Goal: Task Accomplishment & Management: Manage account settings

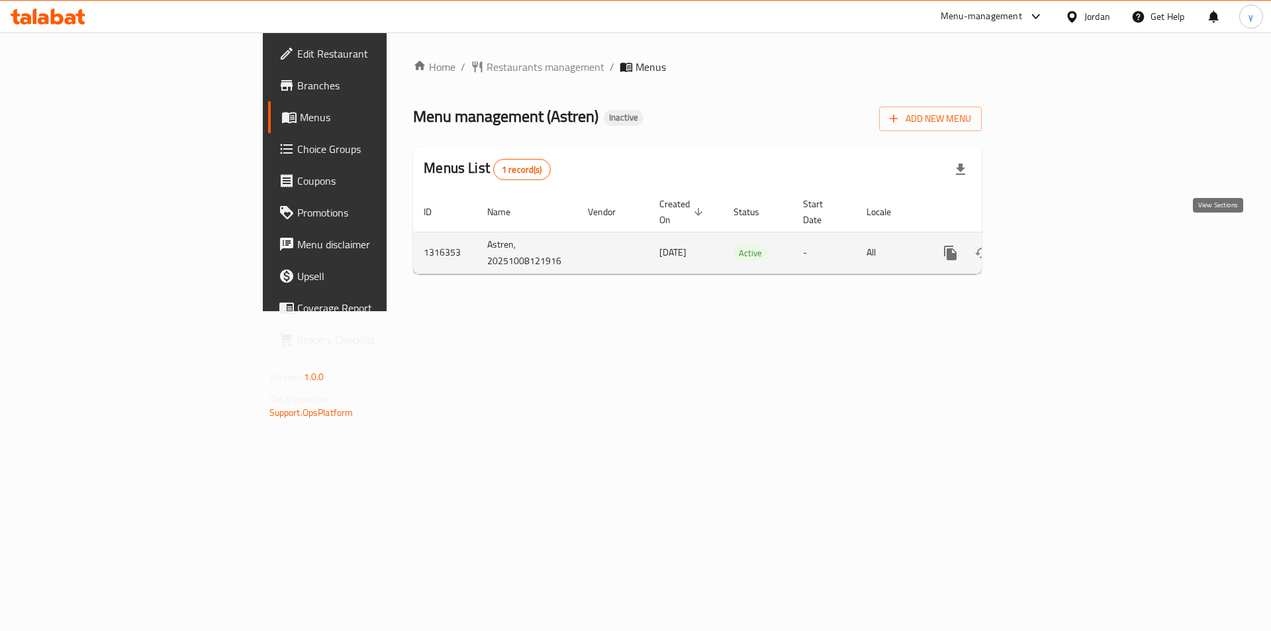
click at [1054, 245] on icon "enhanced table" at bounding box center [1046, 253] width 16 height 16
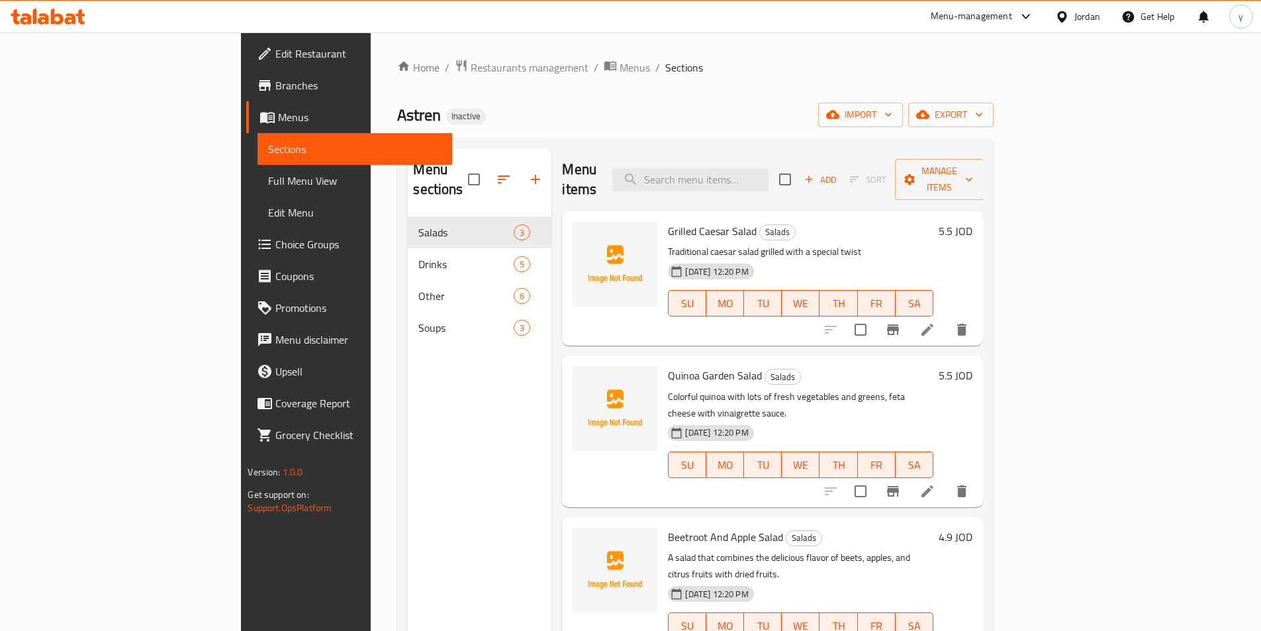
click at [278, 122] on span "Menus" at bounding box center [359, 117] width 163 height 16
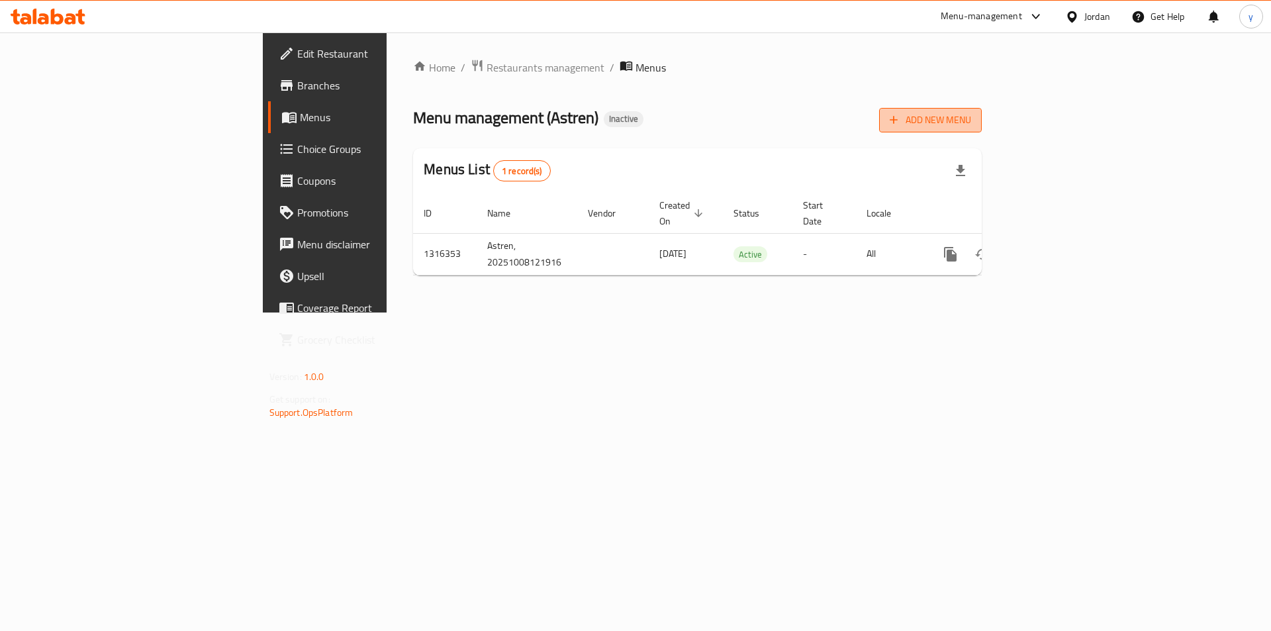
click at [971, 120] on span "Add New Menu" at bounding box center [930, 120] width 81 height 17
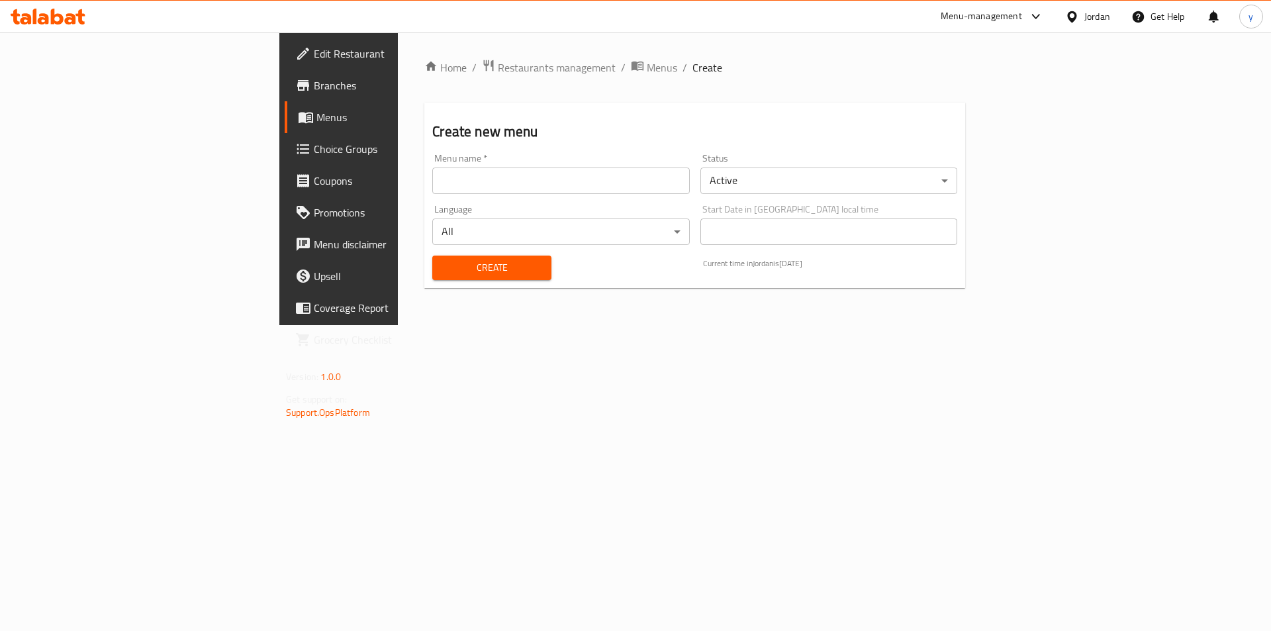
click at [432, 168] on input "text" at bounding box center [560, 181] width 257 height 26
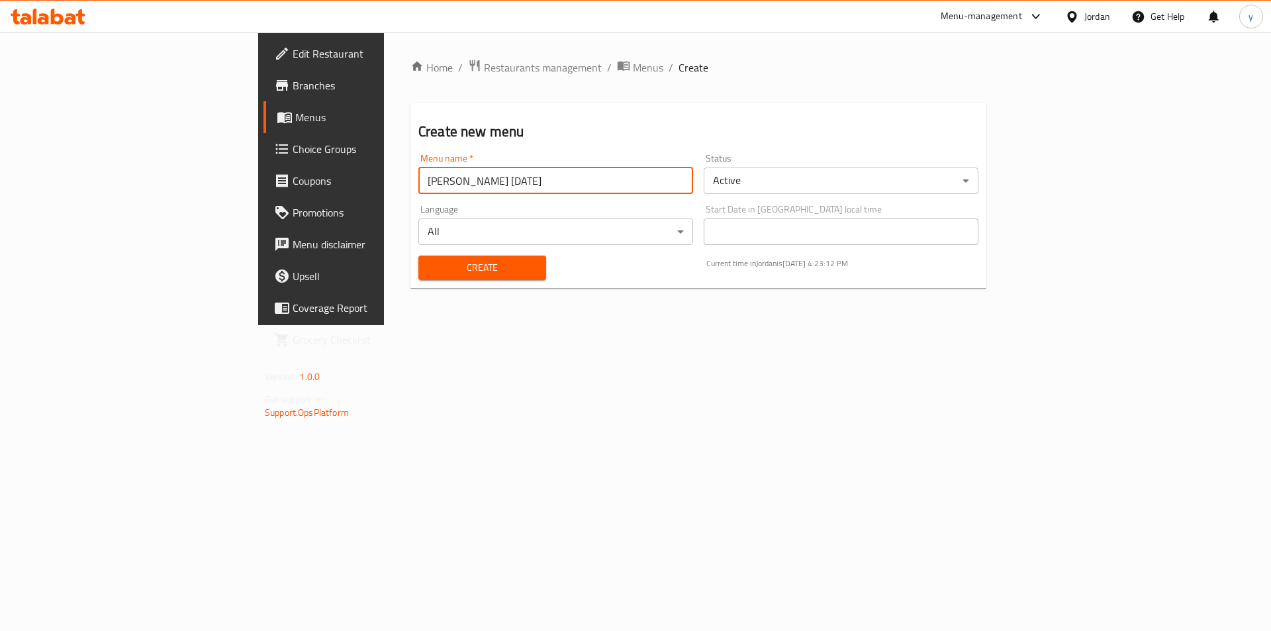
drag, startPoint x: 321, startPoint y: 185, endPoint x: 292, endPoint y: 193, distance: 30.2
click at [418, 193] on input "[PERSON_NAME] [DATE]" at bounding box center [555, 181] width 275 height 26
click at [418, 186] on input "Youssef [DATE]" at bounding box center [555, 181] width 275 height 26
type input "Youssef [DATE]"
click at [429, 268] on span "Create" at bounding box center [482, 268] width 107 height 17
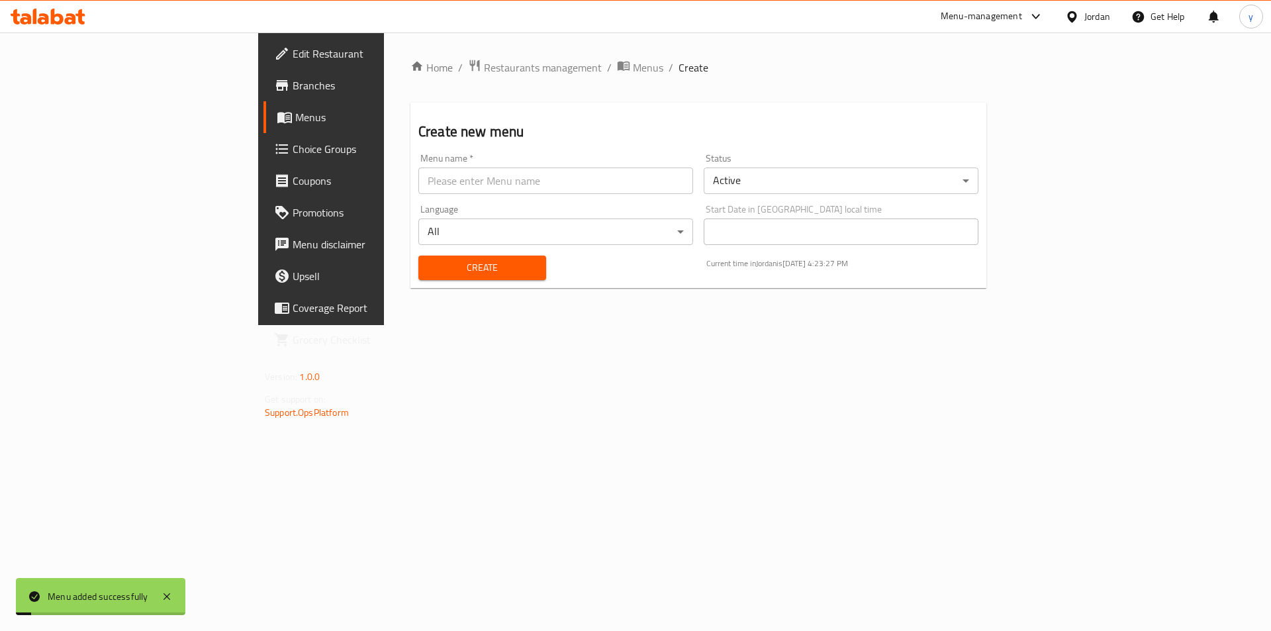
click at [295, 117] on span "Menus" at bounding box center [377, 117] width 165 height 16
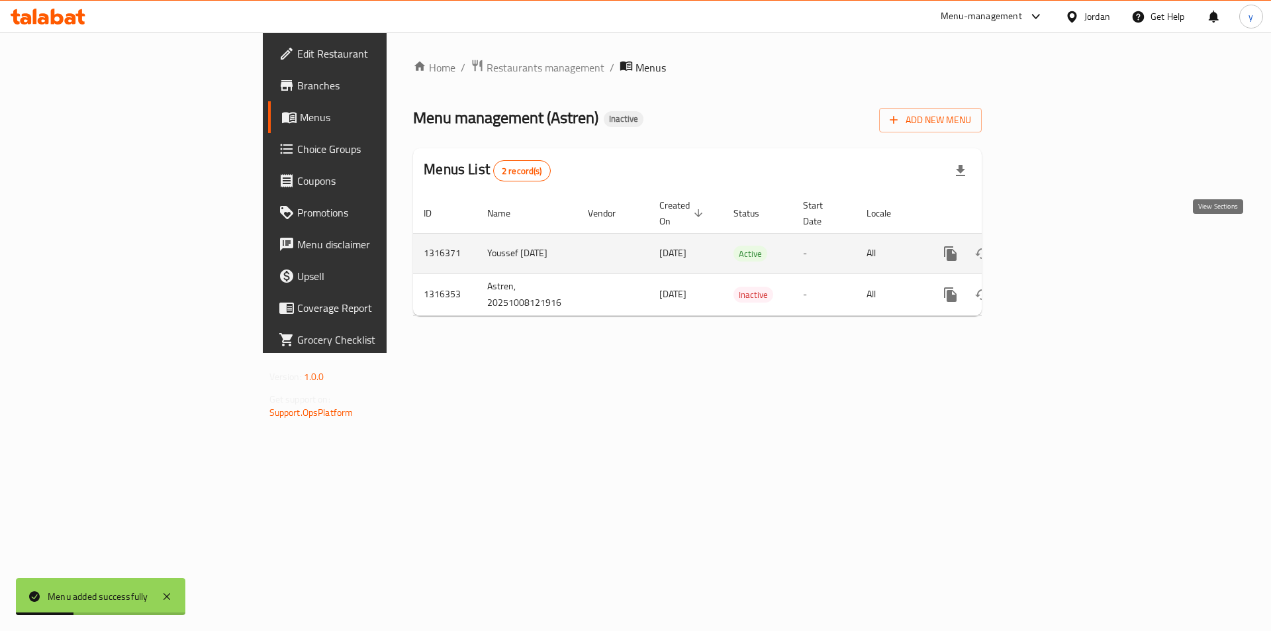
click at [1052, 248] on icon "enhanced table" at bounding box center [1046, 254] width 12 height 12
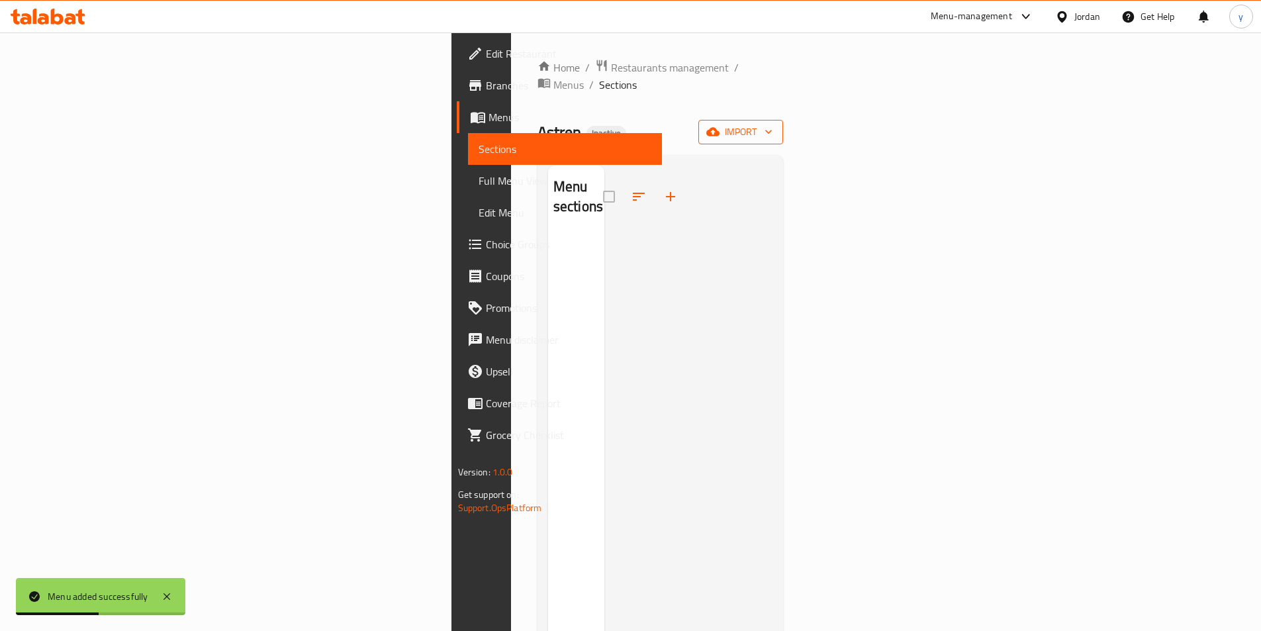
click at [773, 124] on span "import" at bounding box center [741, 132] width 64 height 17
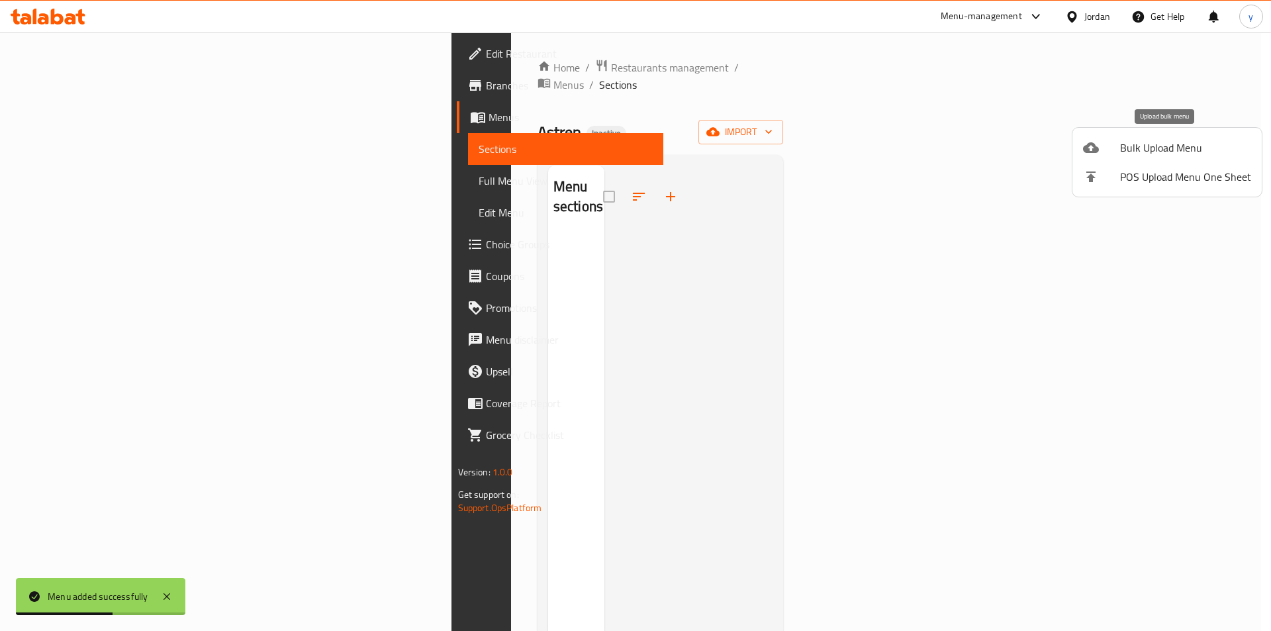
click at [1126, 152] on span "Bulk Upload Menu" at bounding box center [1185, 148] width 131 height 16
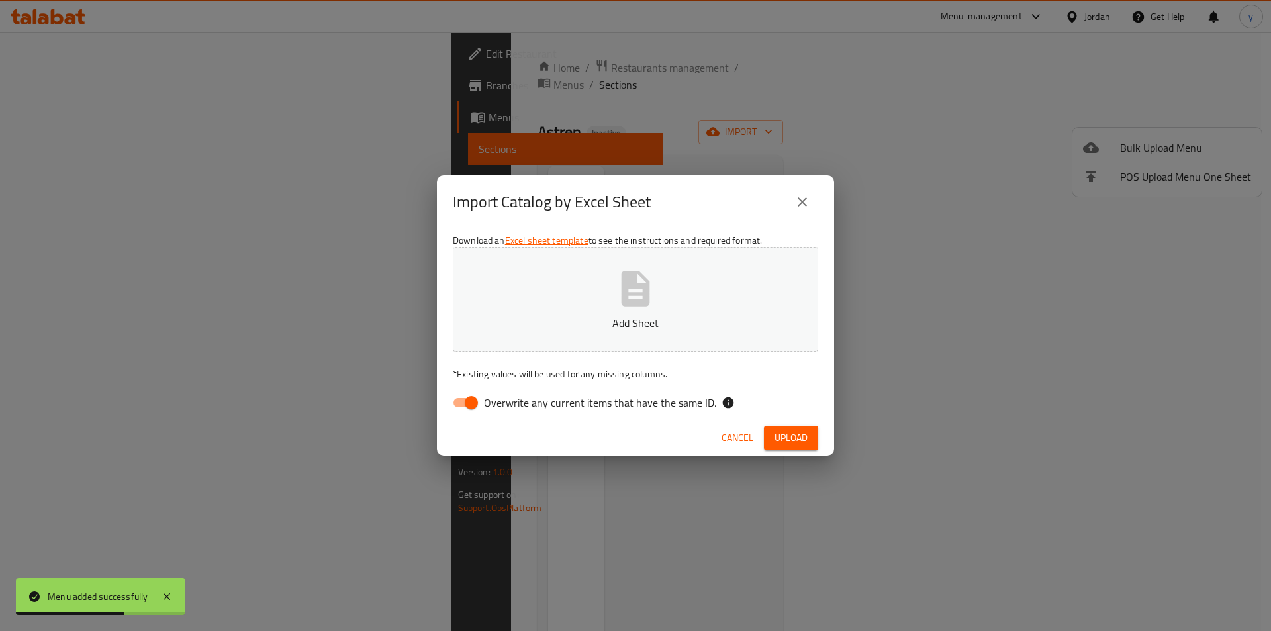
click at [610, 290] on button "Add Sheet" at bounding box center [635, 299] width 365 height 105
click at [477, 398] on input "Overwrite any current items that have the same ID." at bounding box center [471, 402] width 75 height 25
checkbox input "false"
click at [791, 435] on span "Upload" at bounding box center [791, 438] width 33 height 17
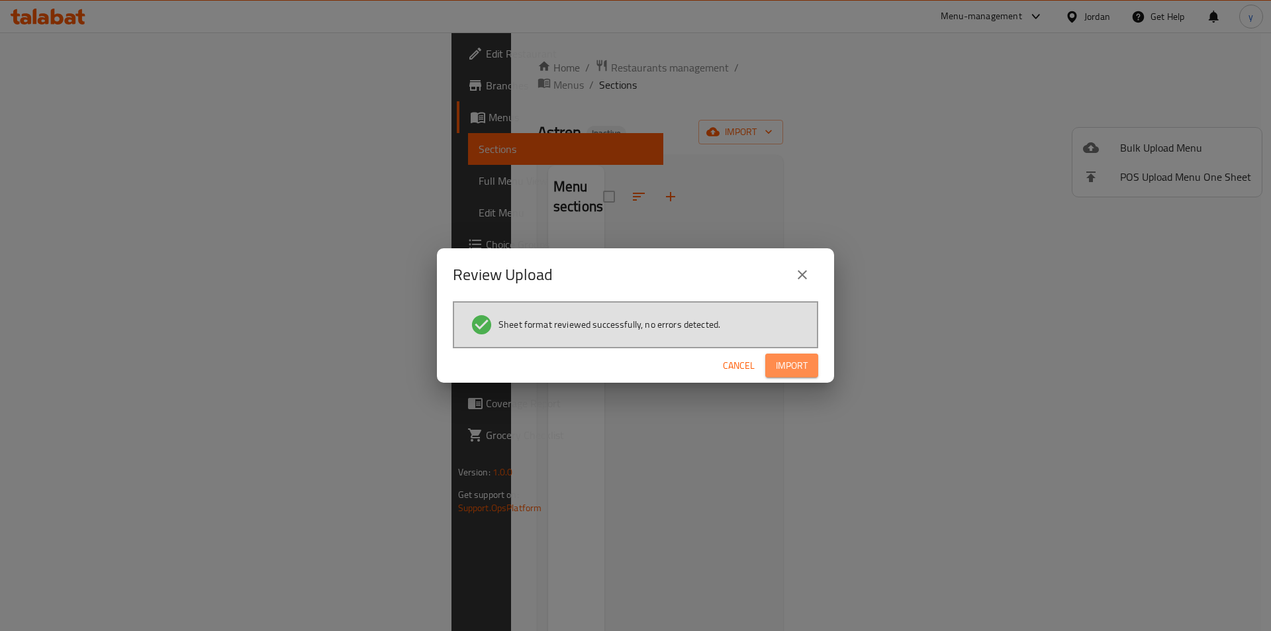
click at [792, 364] on span "Import" at bounding box center [792, 366] width 32 height 17
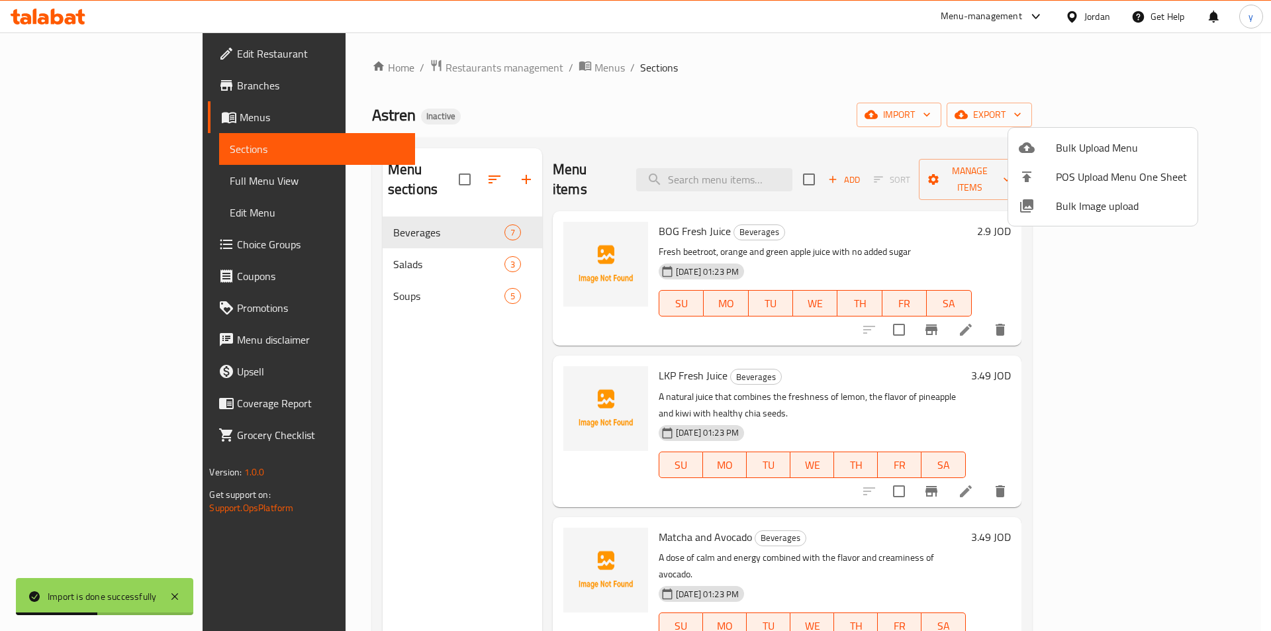
click at [70, 179] on div at bounding box center [635, 315] width 1271 height 631
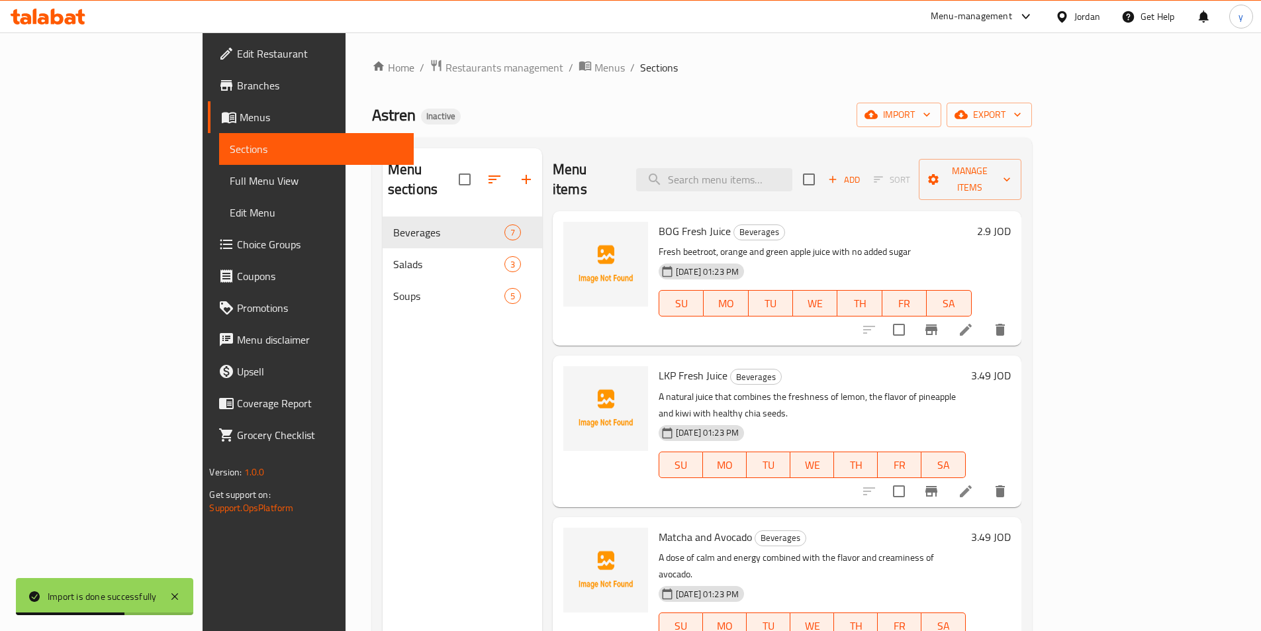
click at [230, 179] on span "Full Menu View" at bounding box center [316, 181] width 173 height 16
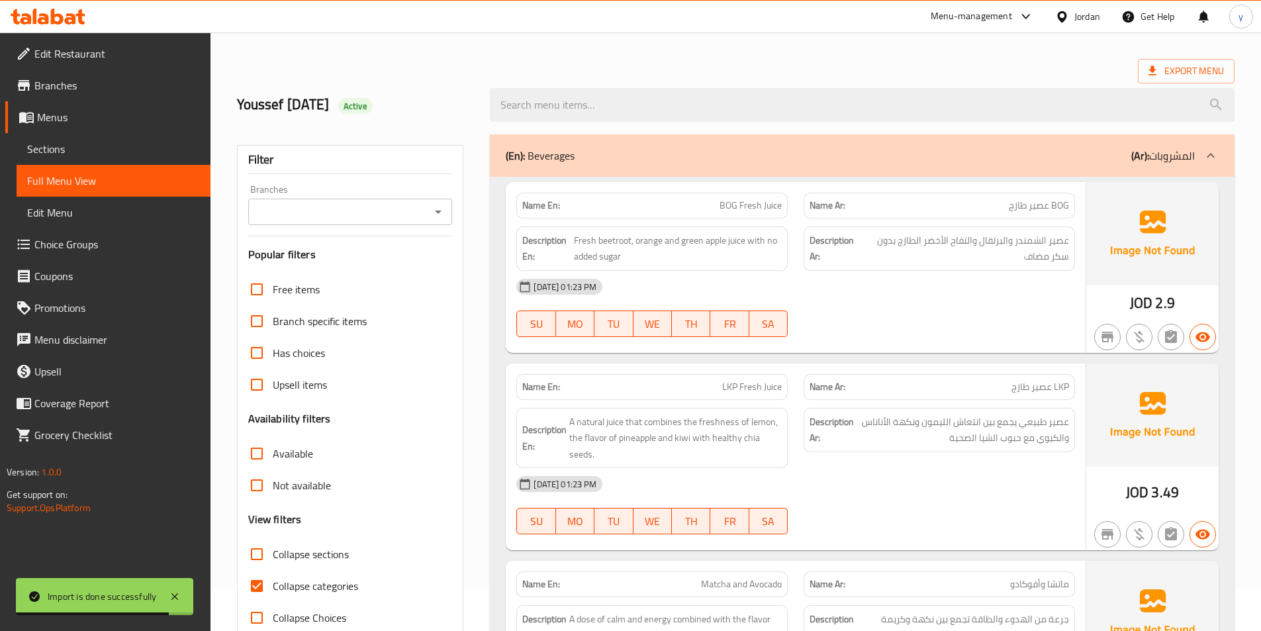
scroll to position [132, 0]
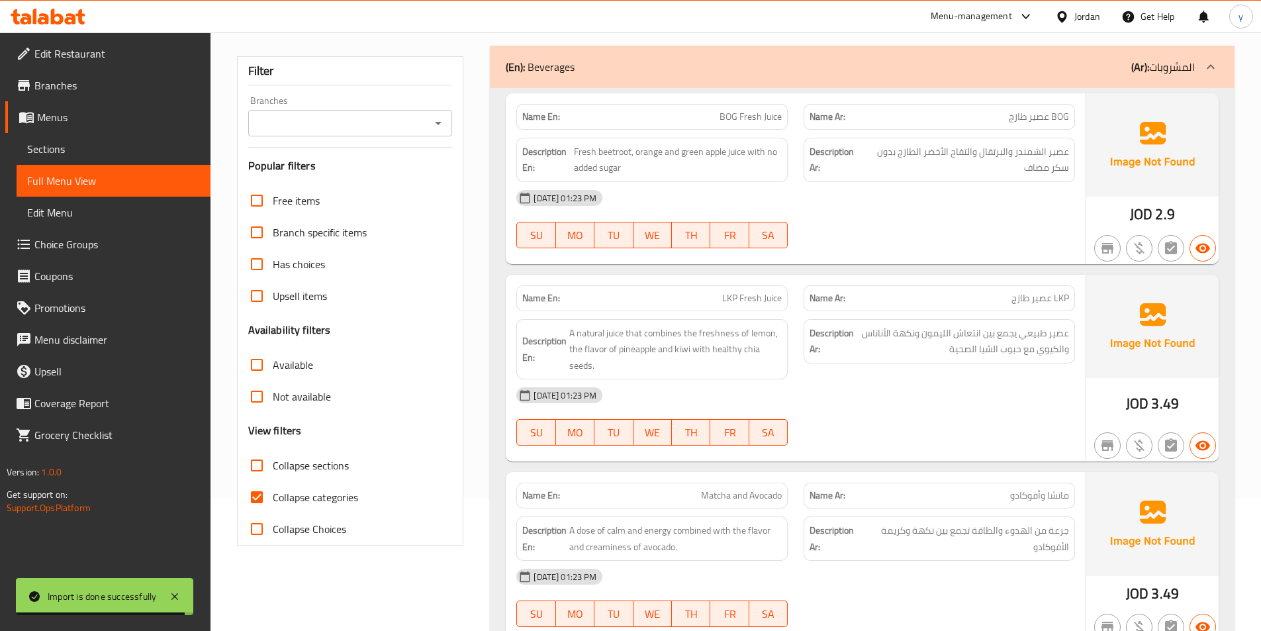
click at [302, 499] on span "Collapse categories" at bounding box center [315, 497] width 85 height 16
click at [273, 499] on input "Collapse categories" at bounding box center [257, 497] width 32 height 32
checkbox input "false"
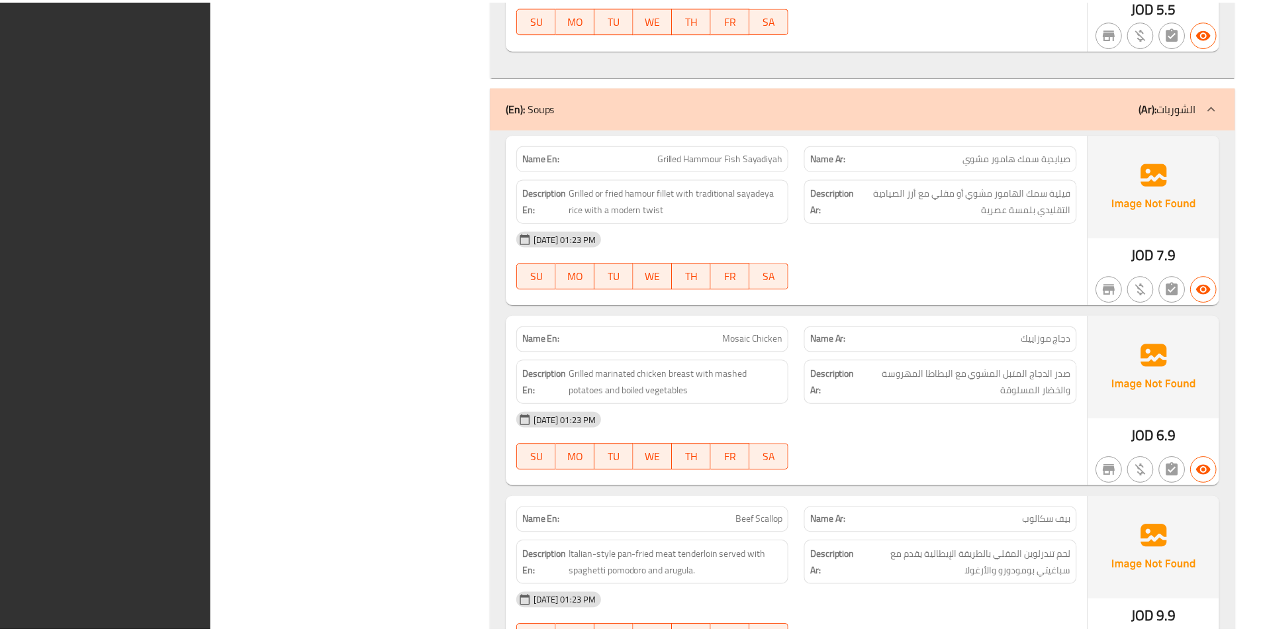
scroll to position [2429, 0]
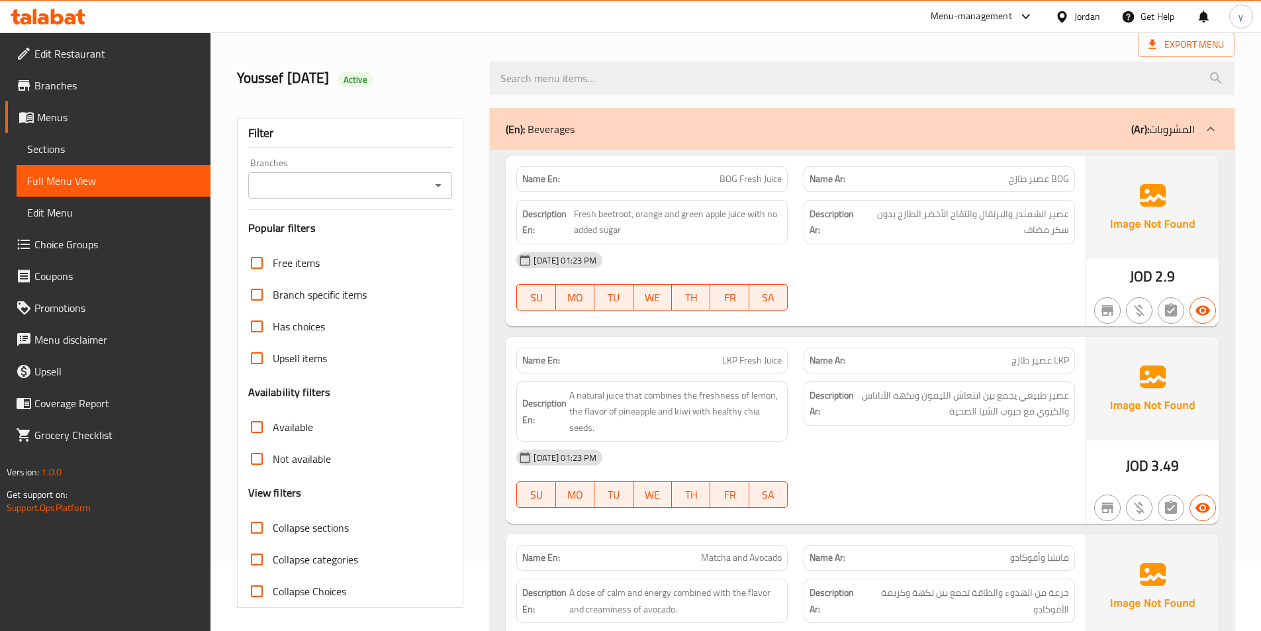
scroll to position [0, 0]
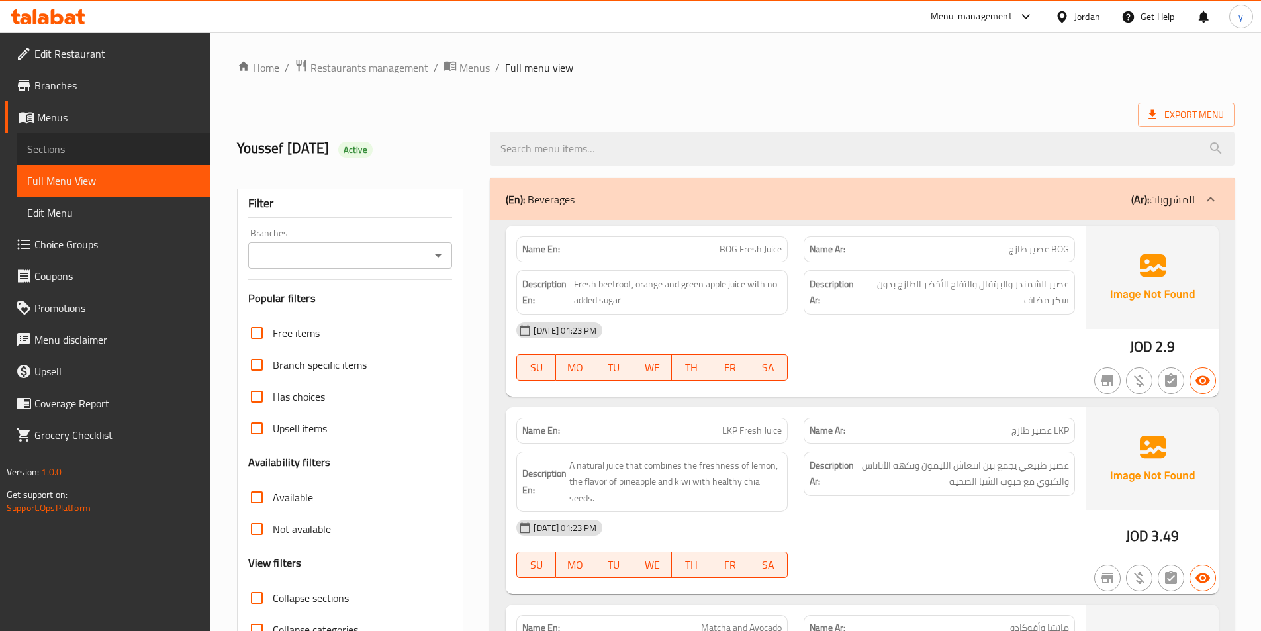
click at [77, 150] on span "Sections" at bounding box center [113, 149] width 173 height 16
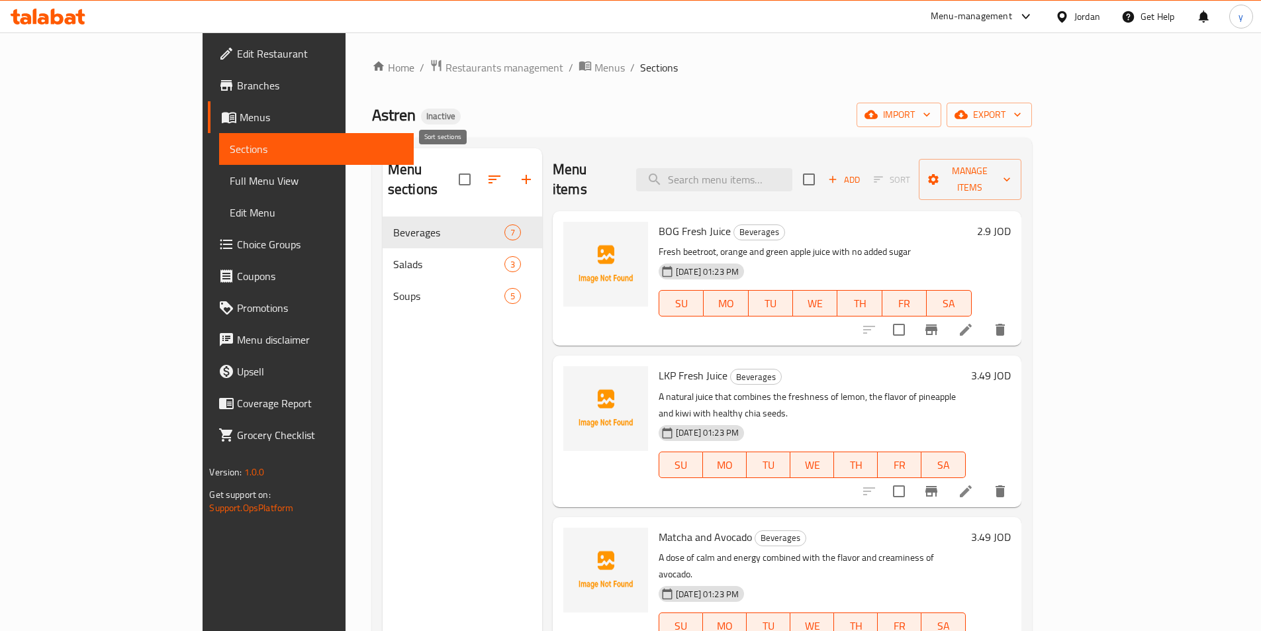
click at [487, 175] on icon "button" at bounding box center [495, 179] width 16 height 16
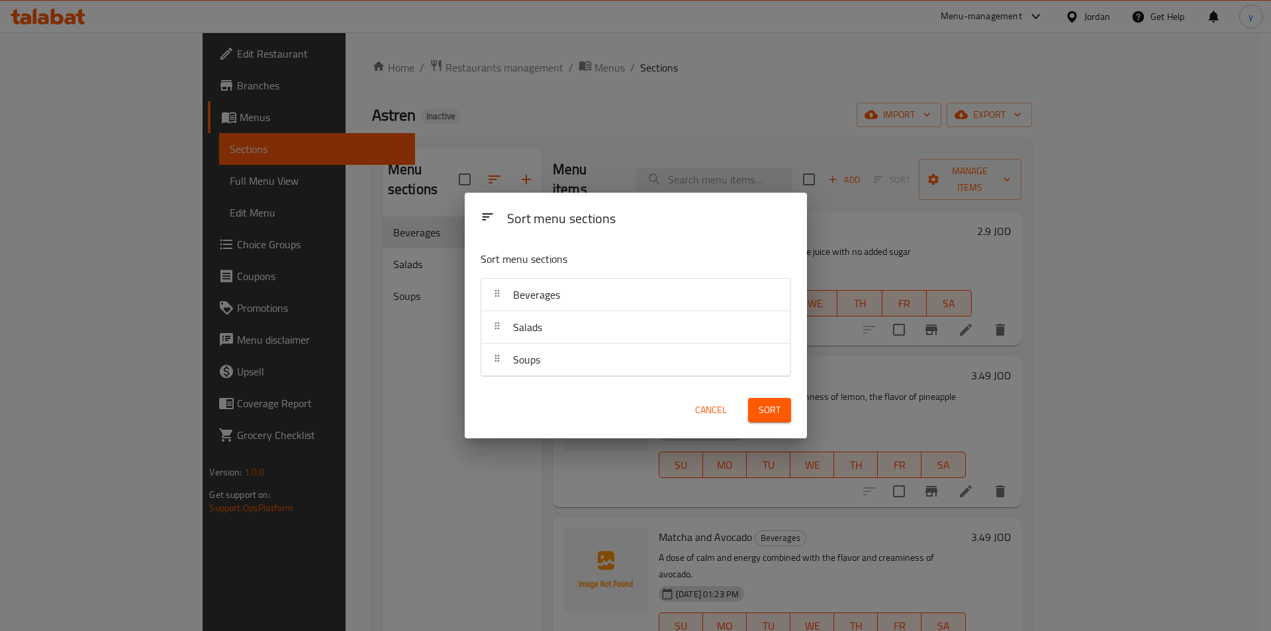
click at [372, 208] on div "Sort menu sections Sort menu sections Beverages Salads Soups Cancel Sort" at bounding box center [635, 315] width 1271 height 631
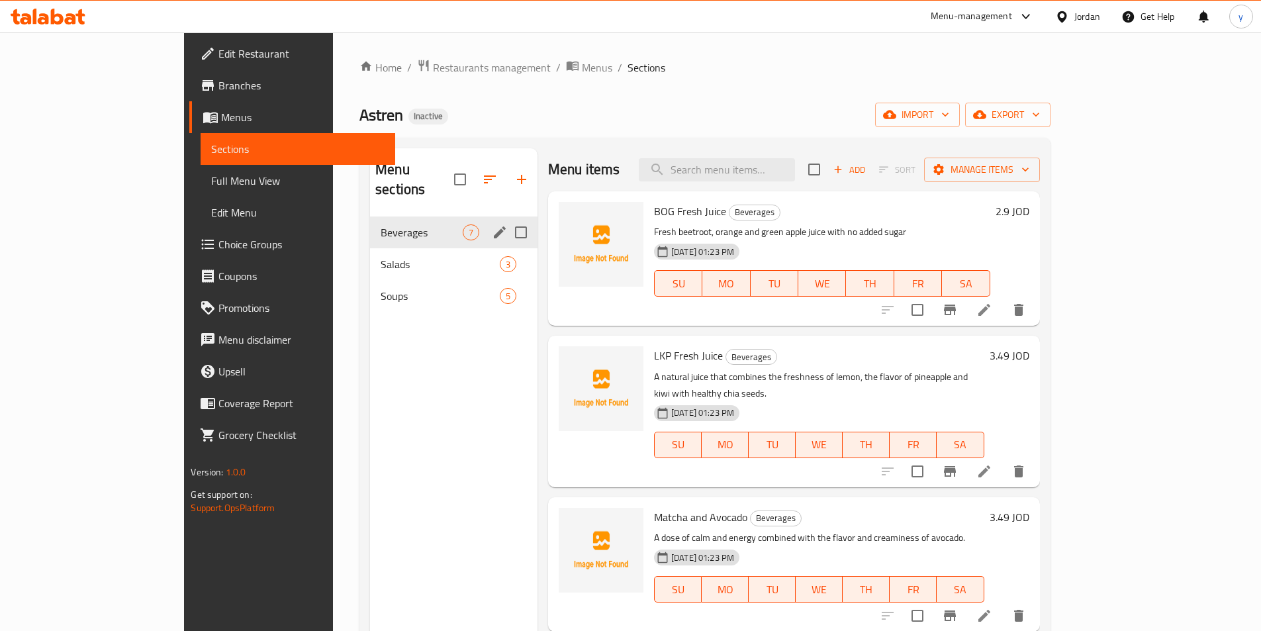
click at [507, 219] on input "Menu sections" at bounding box center [521, 233] width 28 height 28
checkbox input "true"
click at [507, 250] on input "Menu sections" at bounding box center [521, 264] width 28 height 28
checkbox input "true"
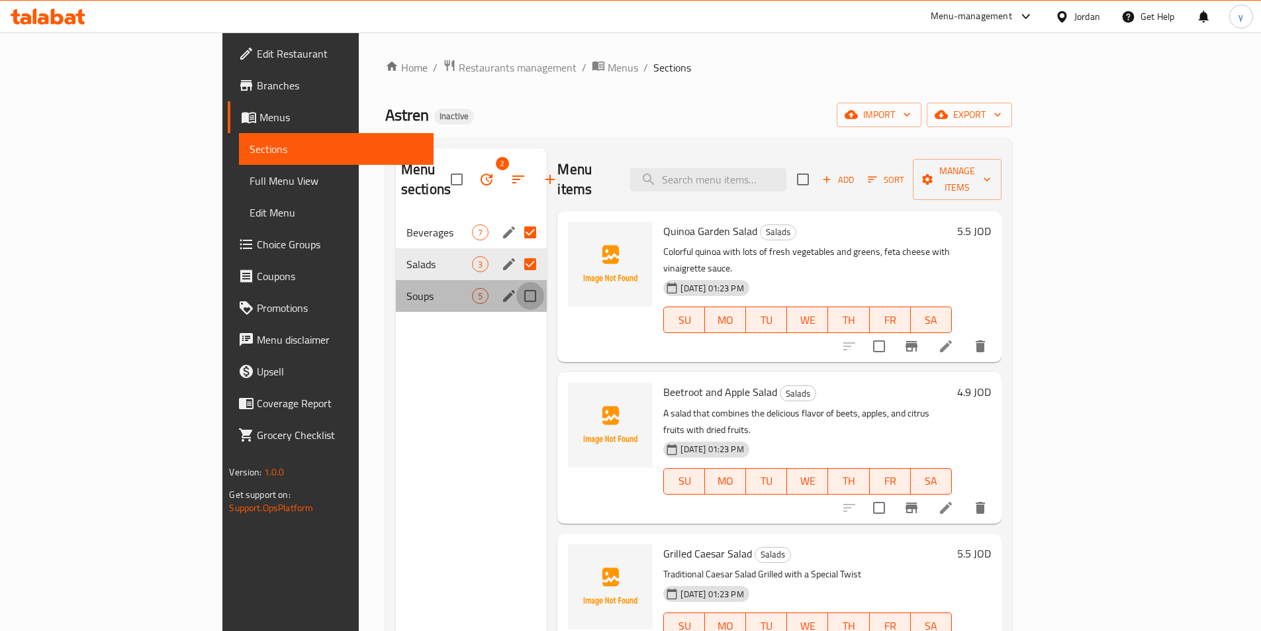
click at [516, 282] on input "Menu sections" at bounding box center [530, 296] width 28 height 28
checkbox input "true"
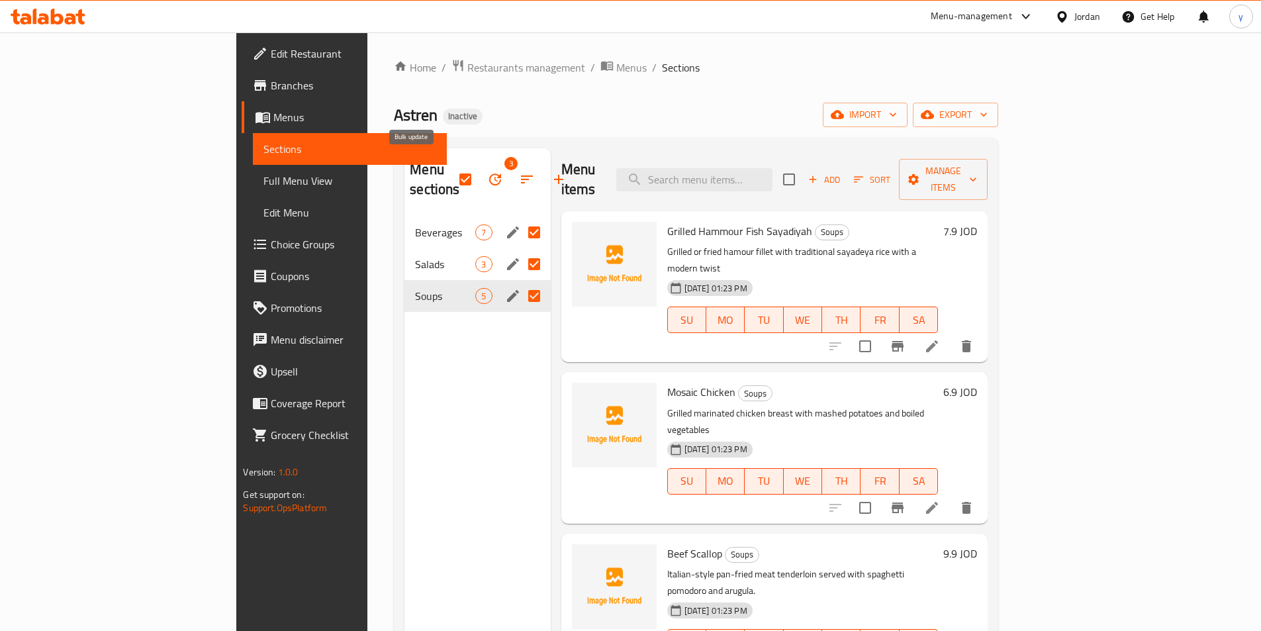
click at [479, 173] on button "button" at bounding box center [495, 180] width 32 height 32
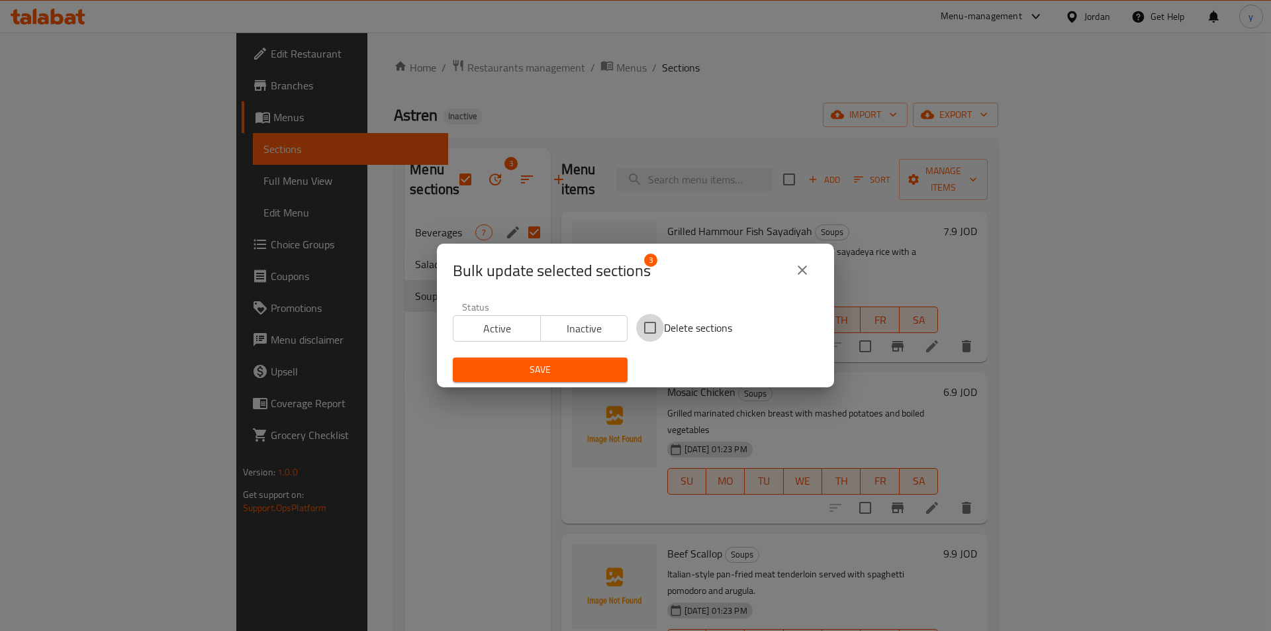
click at [648, 329] on input "Delete sections" at bounding box center [650, 328] width 28 height 28
checkbox input "true"
click at [593, 365] on span "Save" at bounding box center [540, 370] width 154 height 17
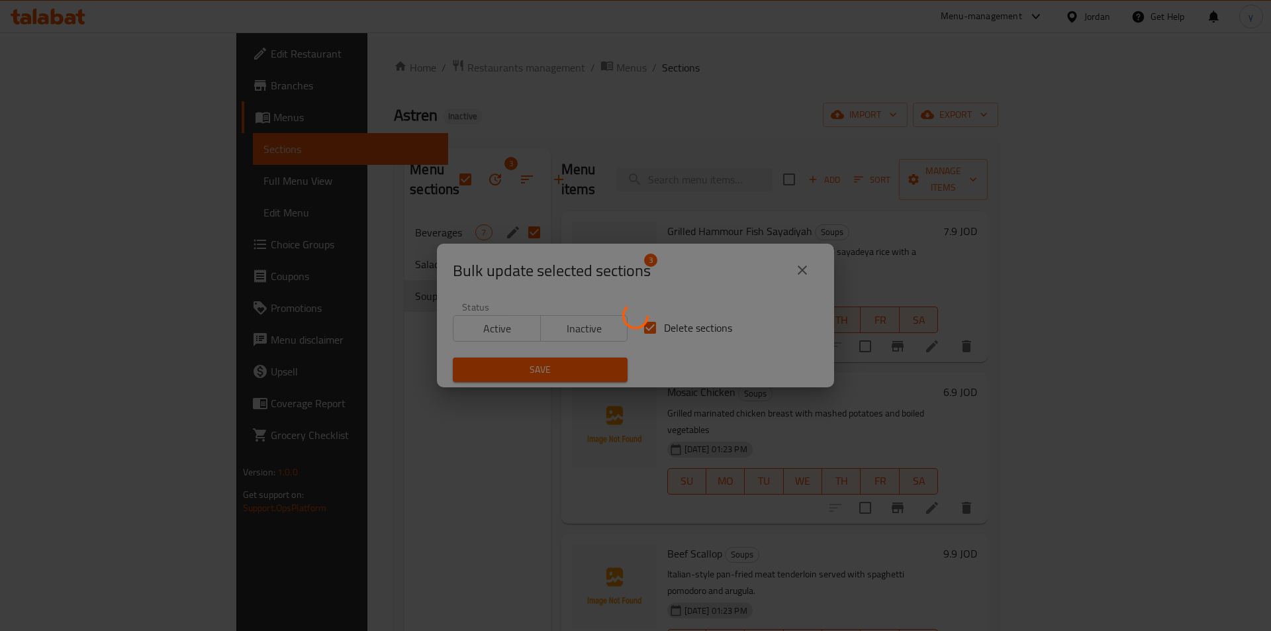
checkbox input "false"
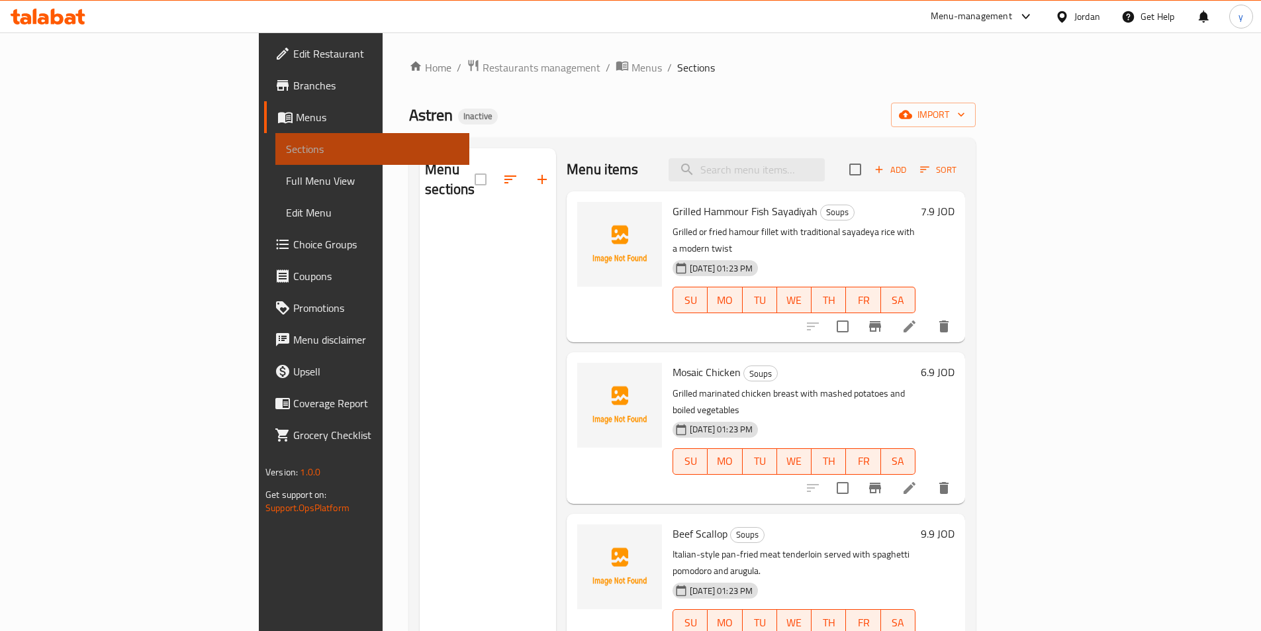
click at [286, 154] on span "Sections" at bounding box center [372, 149] width 173 height 16
click at [296, 116] on span "Menus" at bounding box center [377, 117] width 163 height 16
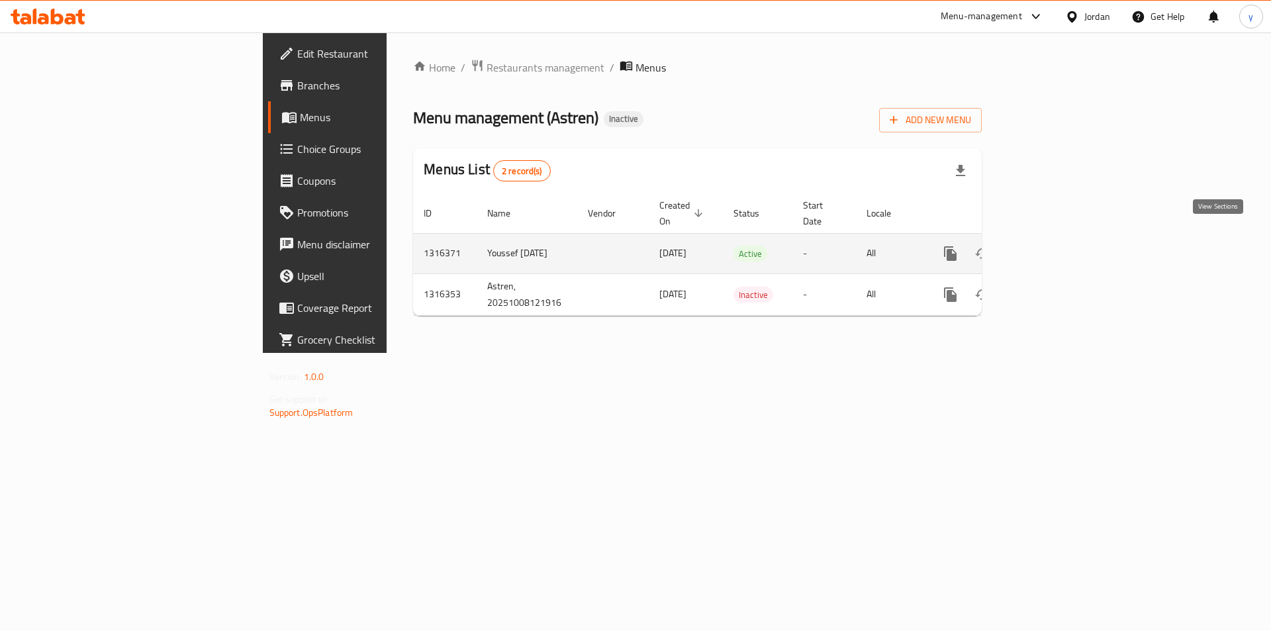
click at [1062, 238] on link "enhanced table" at bounding box center [1046, 254] width 32 height 32
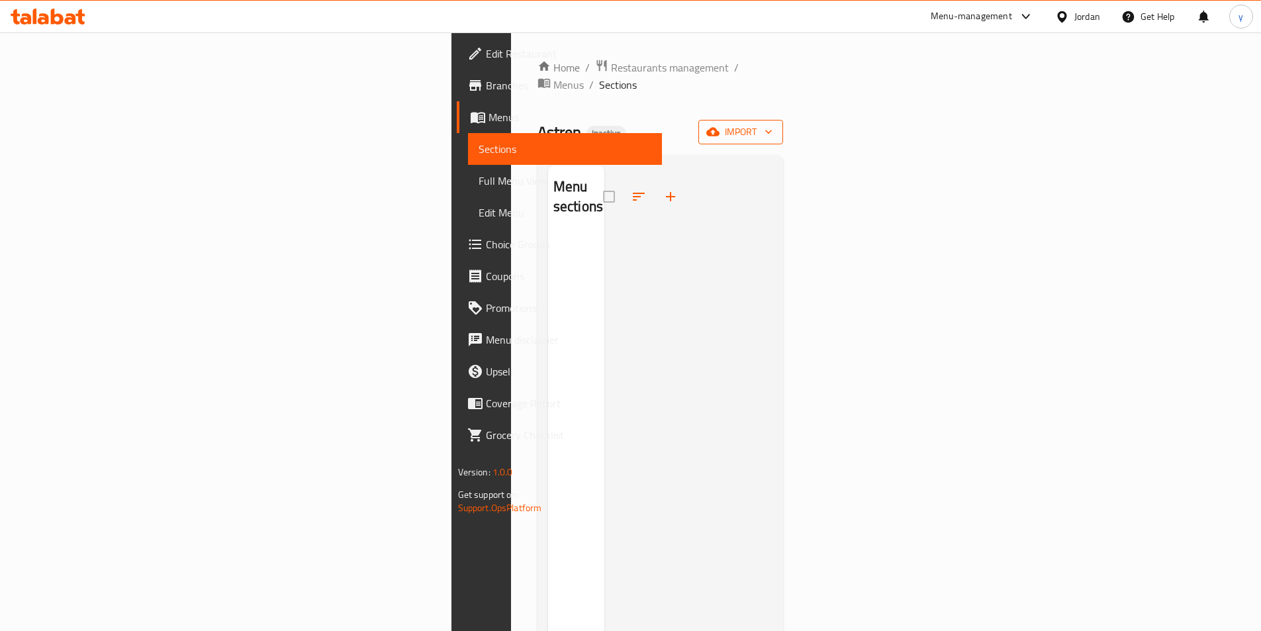
click at [775, 125] on icon "button" at bounding box center [768, 131] width 13 height 13
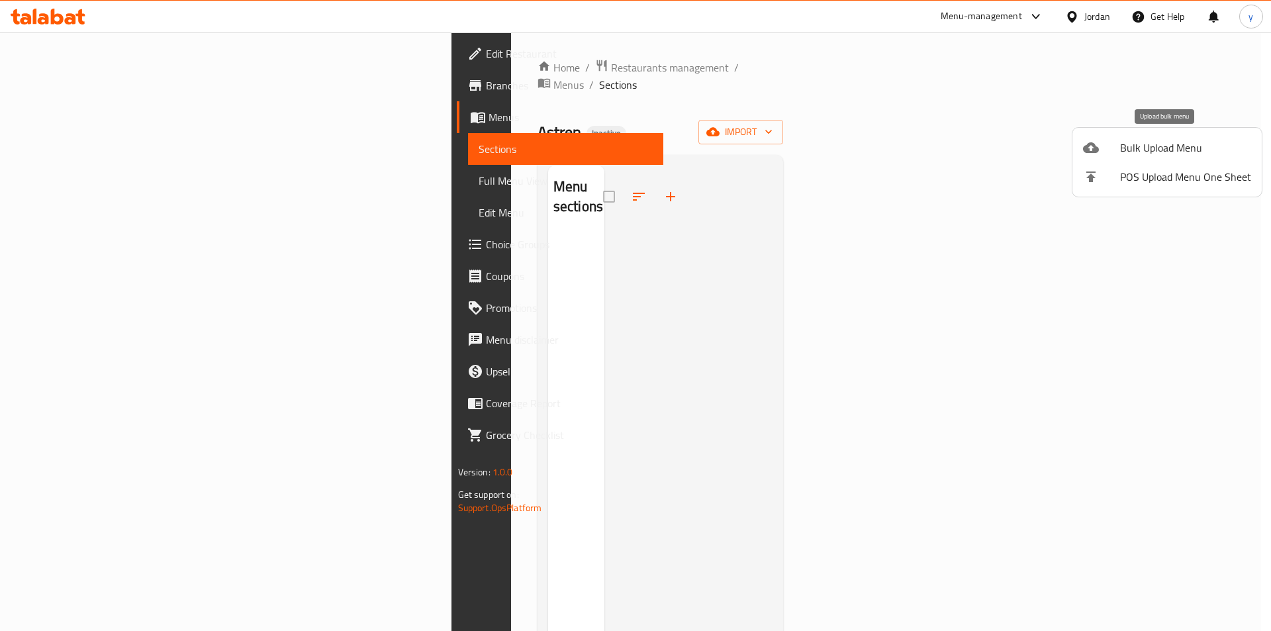
click at [1116, 153] on div at bounding box center [1101, 148] width 37 height 16
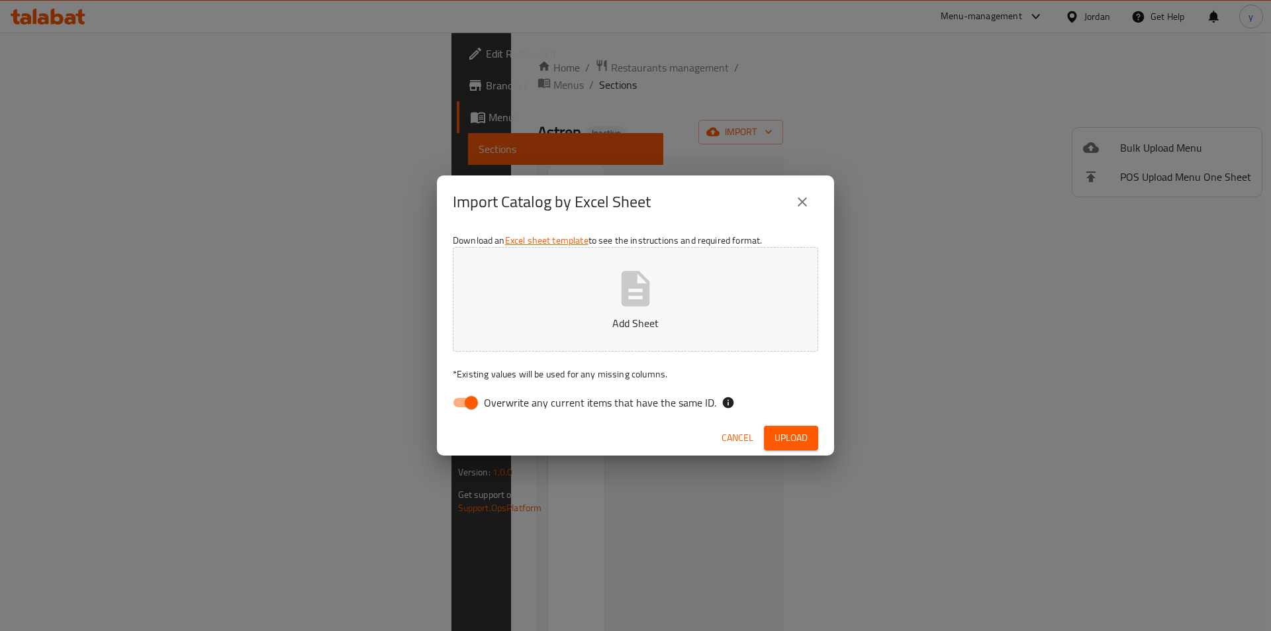
click at [463, 407] on input "Overwrite any current items that have the same ID." at bounding box center [471, 402] width 75 height 25
checkbox input "false"
click at [512, 330] on p "Add Sheet" at bounding box center [635, 323] width 324 height 16
click at [810, 441] on button "Upload" at bounding box center [791, 438] width 54 height 24
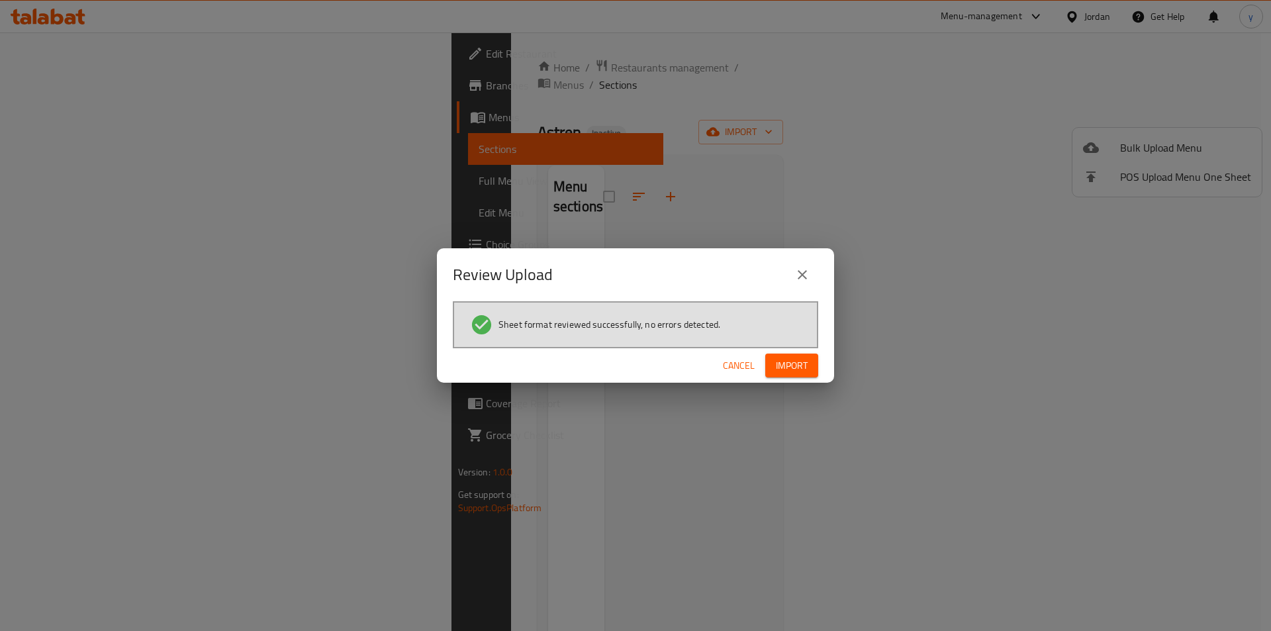
click at [785, 365] on span "Import" at bounding box center [792, 366] width 32 height 17
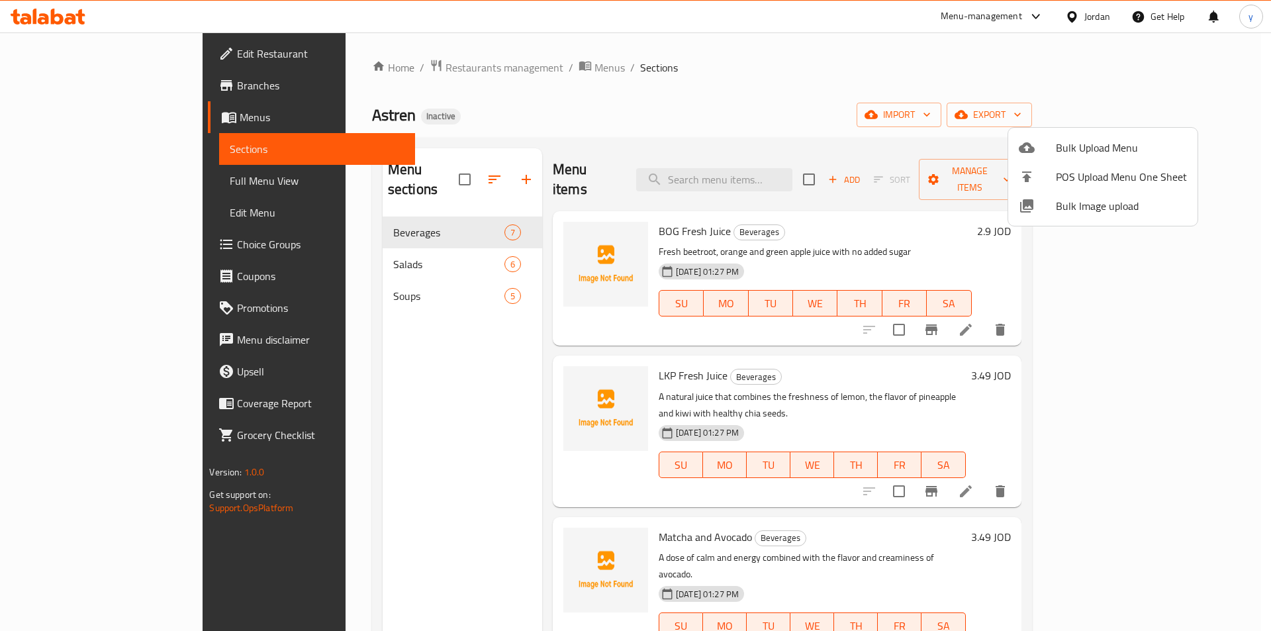
click at [785, 91] on div at bounding box center [635, 315] width 1271 height 631
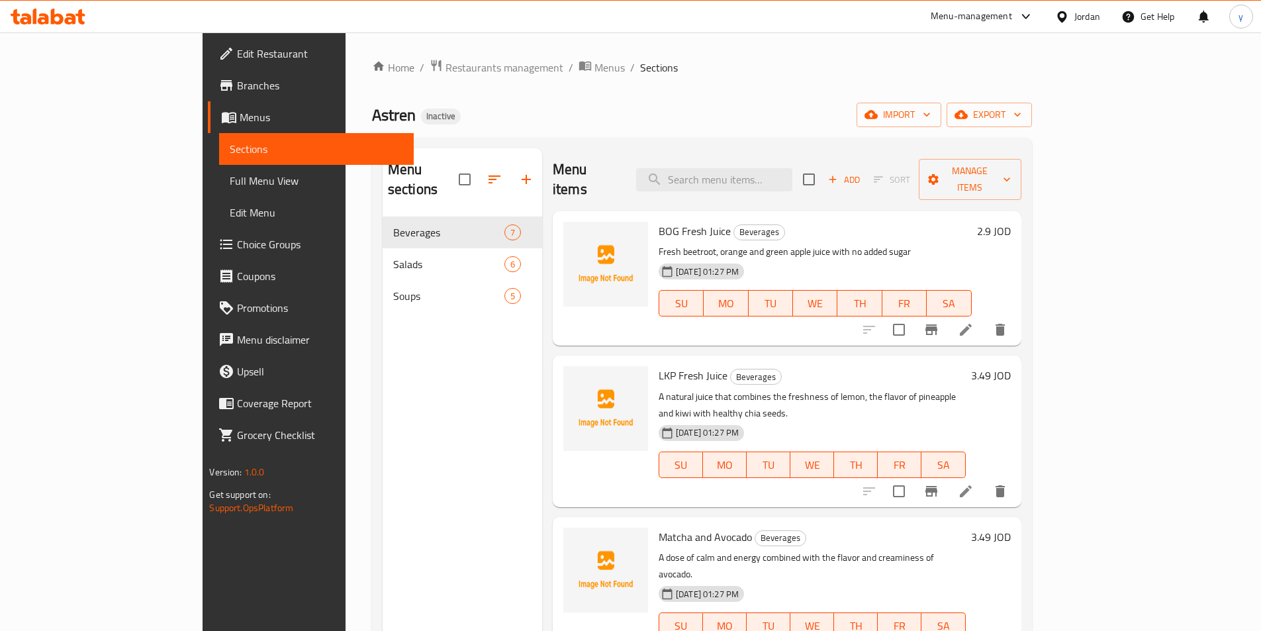
click at [230, 181] on span "Full Menu View" at bounding box center [316, 181] width 173 height 16
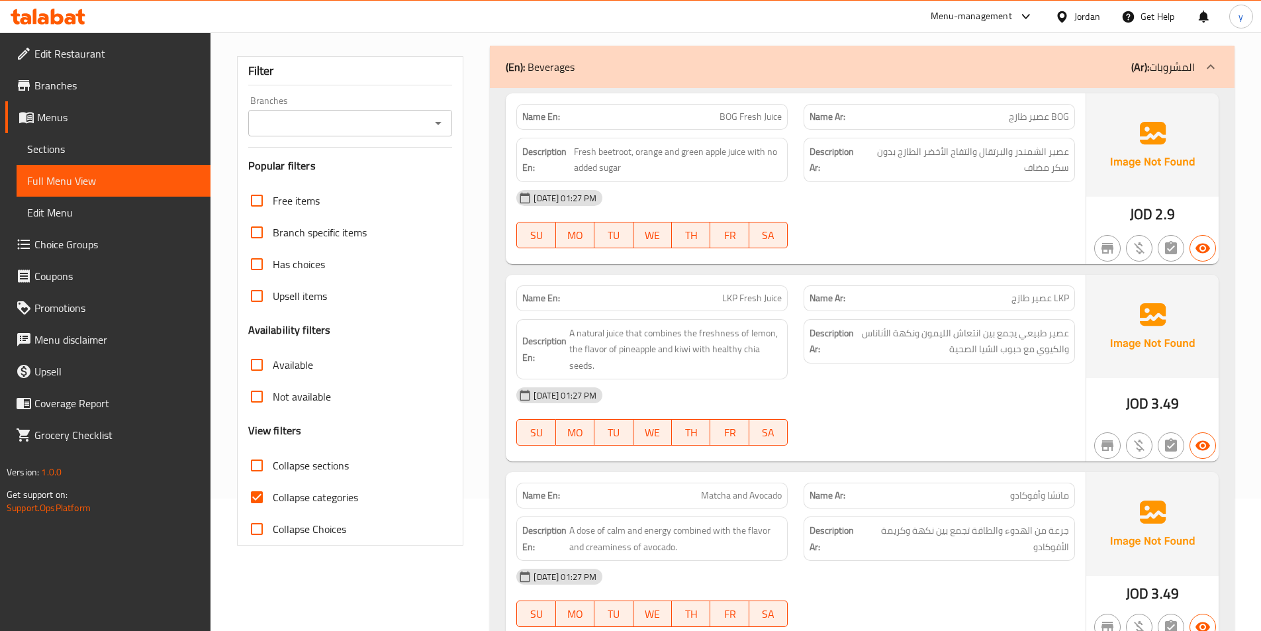
click at [297, 489] on span "Collapse categories" at bounding box center [315, 497] width 85 height 16
click at [273, 489] on input "Collapse categories" at bounding box center [257, 497] width 32 height 32
checkbox input "false"
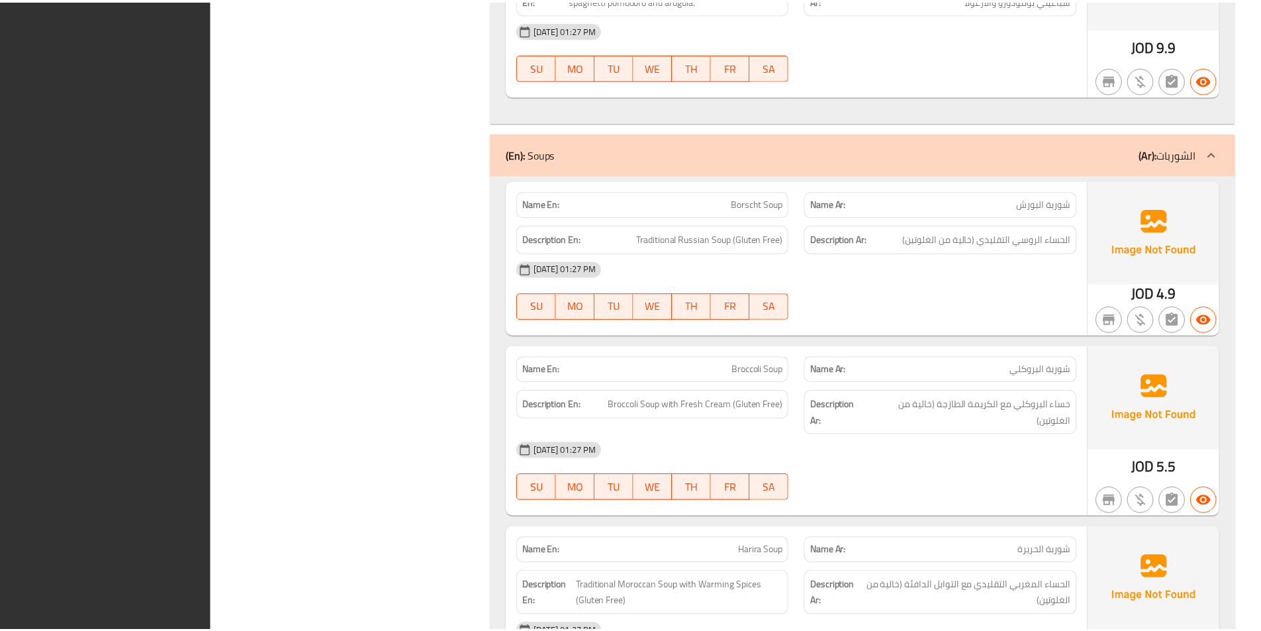
scroll to position [2958, 0]
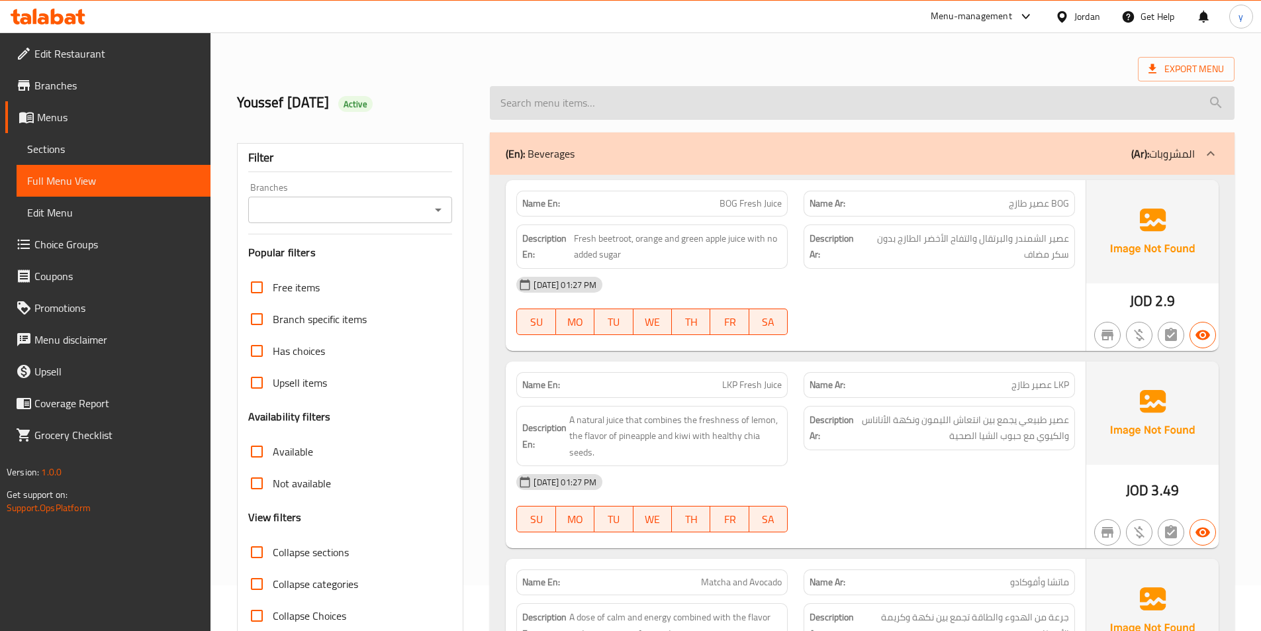
scroll to position [0, 0]
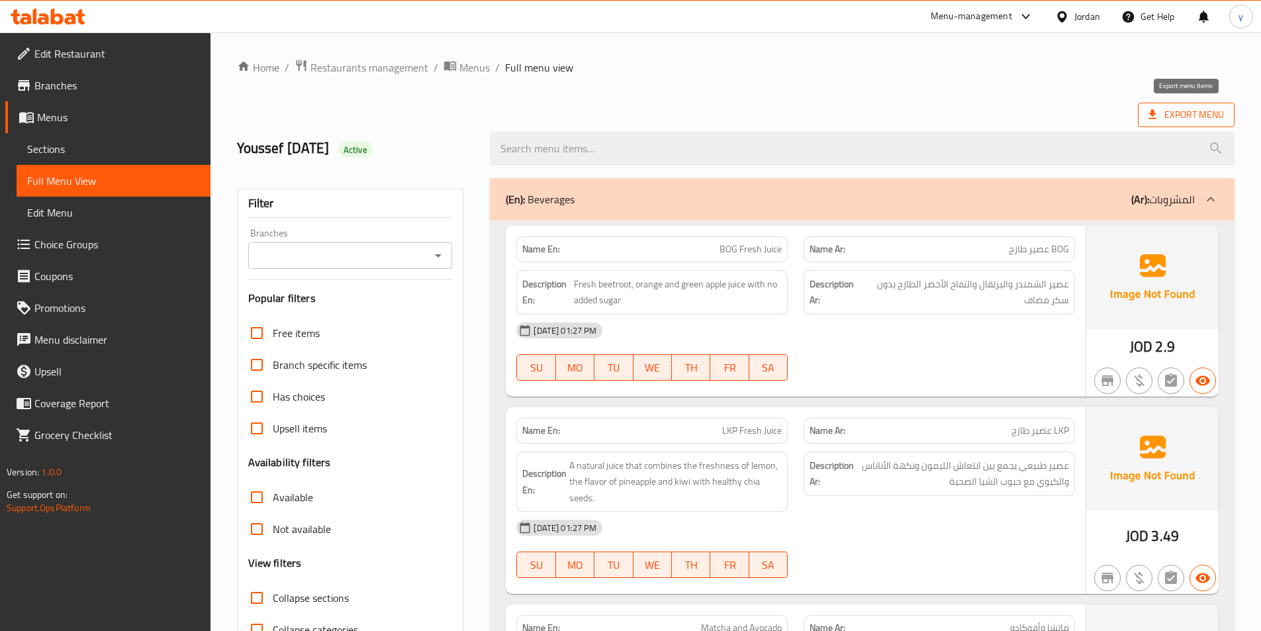
click at [1174, 107] on span "Export Menu" at bounding box center [1186, 115] width 75 height 17
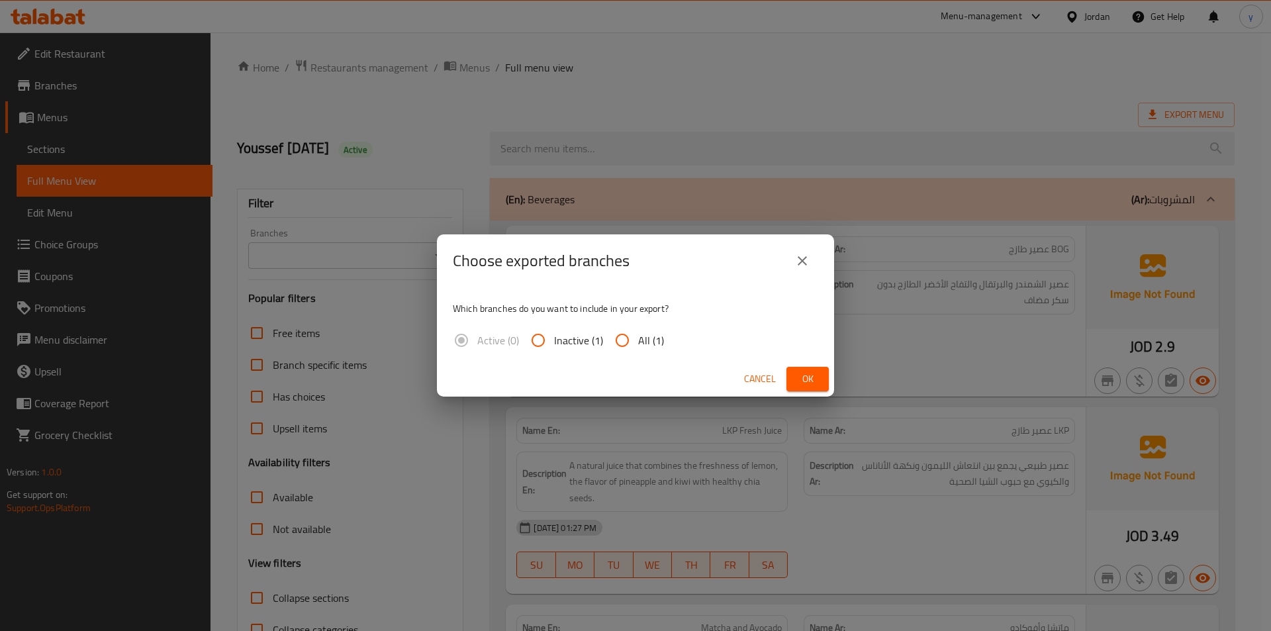
click at [622, 341] on input "All (1)" at bounding box center [623, 340] width 32 height 32
radio input "true"
click at [823, 379] on button "Ok" at bounding box center [808, 379] width 42 height 24
